Goal: Information Seeking & Learning: Learn about a topic

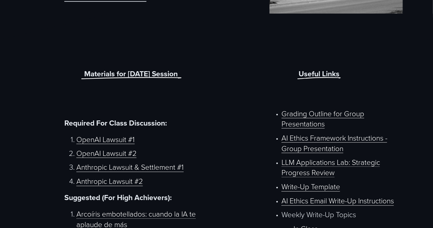
scroll to position [206, 0]
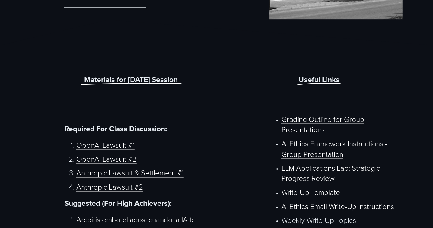
click at [114, 147] on link "OpenAI Lawsuit #1" at bounding box center [105, 145] width 58 height 10
click at [119, 161] on link "OpenAI Lawsuit #2" at bounding box center [106, 159] width 60 height 10
click at [131, 177] on link "Anthropic Lawsuit & Settlement #1" at bounding box center [129, 173] width 107 height 10
click at [105, 192] on link "Anthropic Lawsuit #2" at bounding box center [109, 187] width 66 height 10
click at [129, 186] on link "Anthropic Lawsuit #2" at bounding box center [109, 187] width 66 height 10
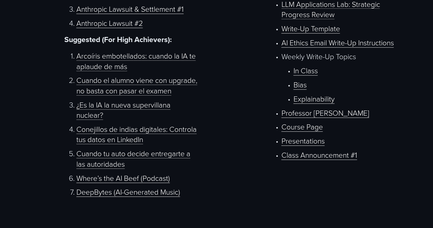
scroll to position [369, 0]
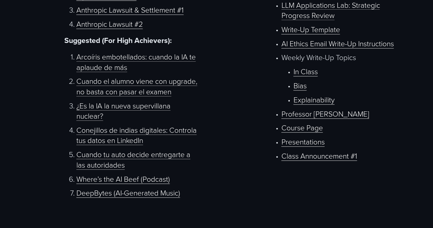
click at [150, 119] on link "¿Es la IA la nueva supervillana nuclear?" at bounding box center [123, 111] width 94 height 21
click at [154, 146] on link "Conejillos de indias digitales: Controla tus datos en LinkedIn" at bounding box center [136, 135] width 120 height 21
click at [105, 170] on link "Cuando tu auto decide entregarte a las autoridades" at bounding box center [133, 159] width 114 height 21
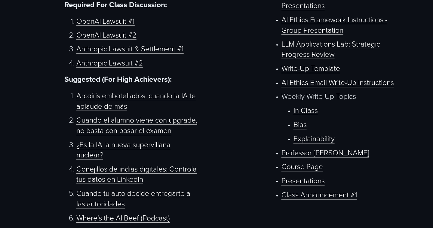
scroll to position [331, 0]
click at [302, 129] on link "Bias" at bounding box center [300, 124] width 13 height 10
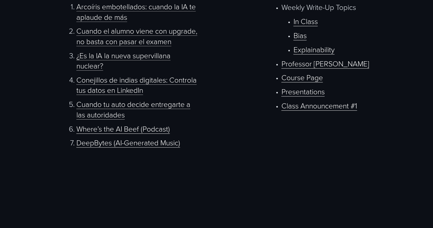
scroll to position [419, 0]
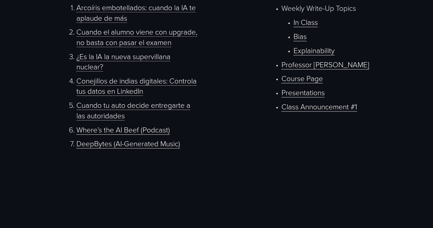
click at [321, 69] on link "Professor [PERSON_NAME]" at bounding box center [326, 64] width 88 height 10
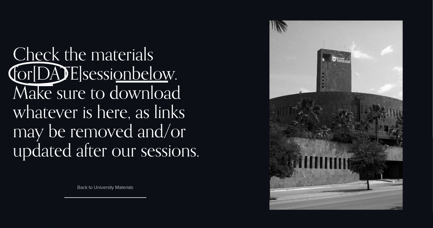
scroll to position [0, 0]
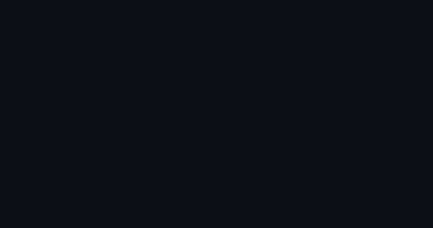
scroll to position [323, 0]
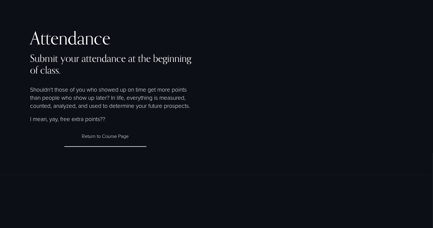
click at [261, 109] on div "Attendance Submit your attendance at the beginning of class. Shouldn’t those of…" at bounding box center [216, 88] width 433 height 119
click at [103, 140] on link "Return to Course Page" at bounding box center [105, 136] width 82 height 21
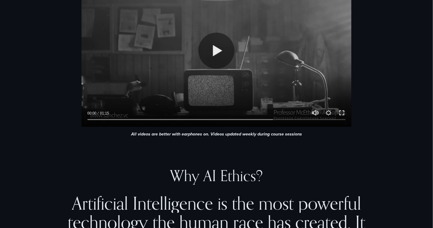
scroll to position [307, 0]
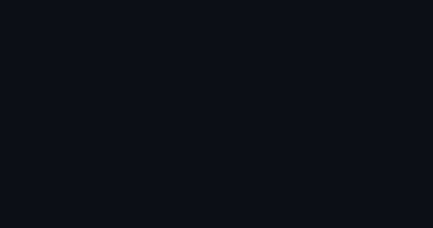
scroll to position [503, 0]
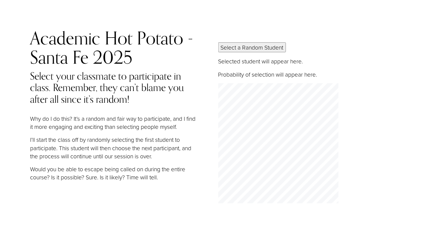
click at [260, 48] on button "Select a Random Student" at bounding box center [252, 47] width 68 height 10
click at [263, 44] on button "Select a Random Student" at bounding box center [252, 47] width 68 height 10
click at [270, 50] on button "Select a Random Student" at bounding box center [252, 47] width 68 height 10
click at [271, 50] on button "Select a Random Student" at bounding box center [252, 47] width 68 height 10
click at [272, 49] on button "Select a Random Student" at bounding box center [252, 47] width 68 height 10
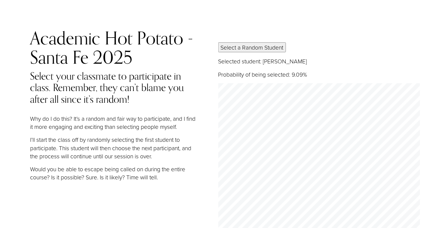
click at [272, 49] on button "Select a Random Student" at bounding box center [252, 47] width 68 height 10
click at [275, 47] on button "Select a Random Student" at bounding box center [252, 47] width 68 height 10
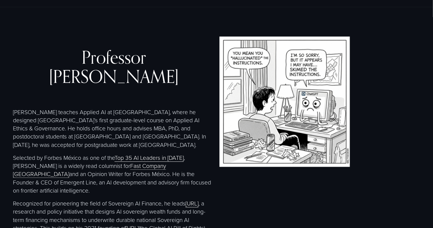
scroll to position [1047, 0]
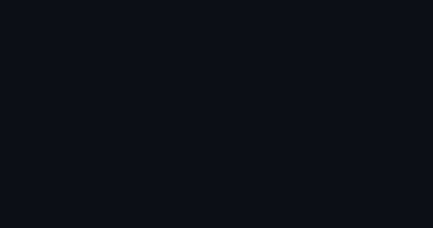
scroll to position [300, 0]
click at [423, 222] on div "OpenAI - ChatGPT Anthropic - [PERSON_NAME] Please make sure to check your answe…" at bounding box center [216, 151] width 433 height 363
click at [216, 133] on div "OpenAI - ChatGPT Anthropic - [PERSON_NAME] Please make sure to check your answe…" at bounding box center [216, 151] width 433 height 363
click at [407, 91] on div "OpenAI - ChatGPT Anthropic - [PERSON_NAME] Please make sure to check your answe…" at bounding box center [216, 151] width 433 height 363
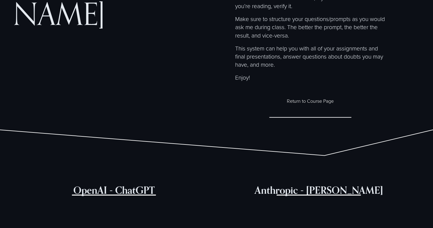
scroll to position [82, 0]
